Goal: Check status: Check status

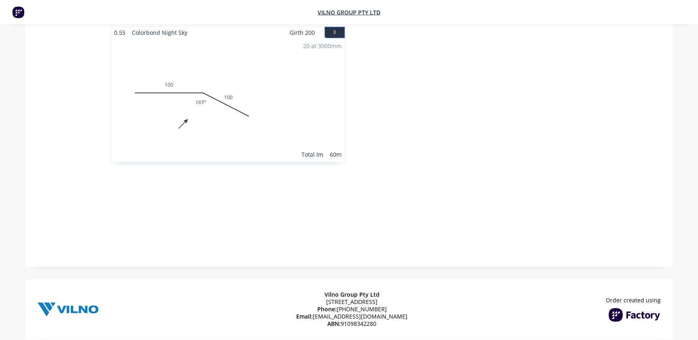
scroll to position [370, 0]
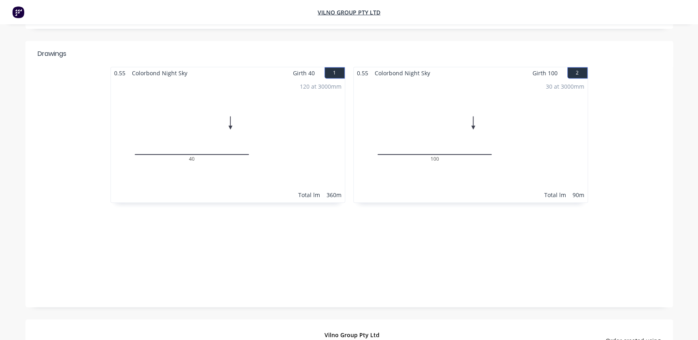
scroll to position [226, 0]
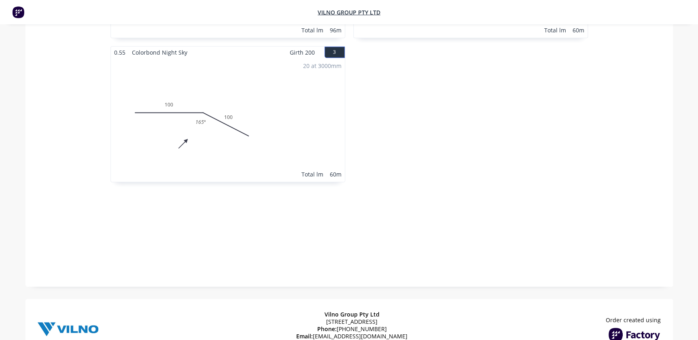
scroll to position [368, 0]
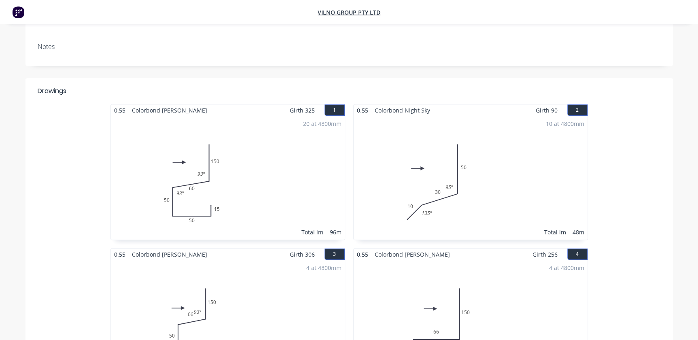
scroll to position [184, 0]
